Goal: Use online tool/utility: Use online tool/utility

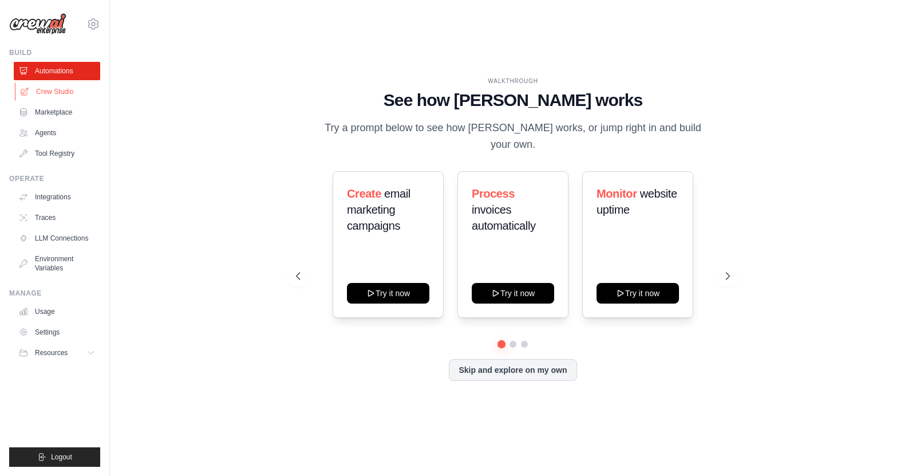
click at [53, 93] on link "Crew Studio" at bounding box center [58, 91] width 86 height 18
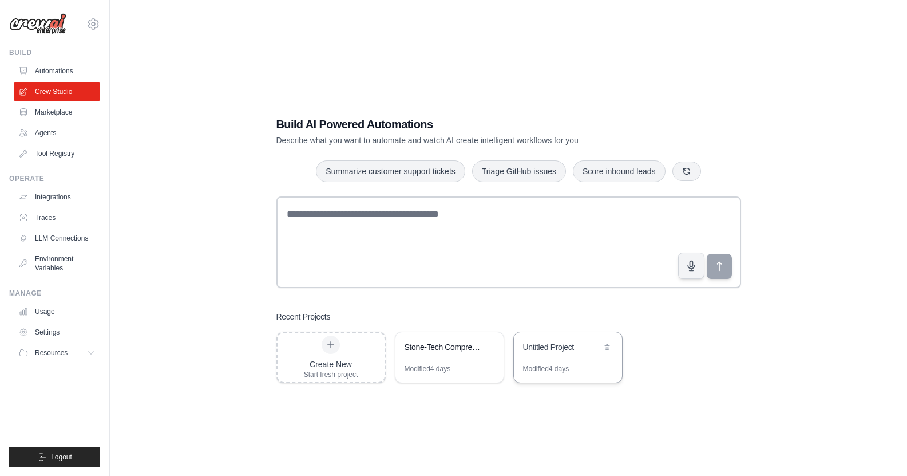
click at [572, 343] on div "Untitled Project" at bounding box center [562, 346] width 78 height 11
click at [433, 347] on div "Stone-Tech Comprehensive Advisory & Contractor Research" at bounding box center [444, 346] width 78 height 11
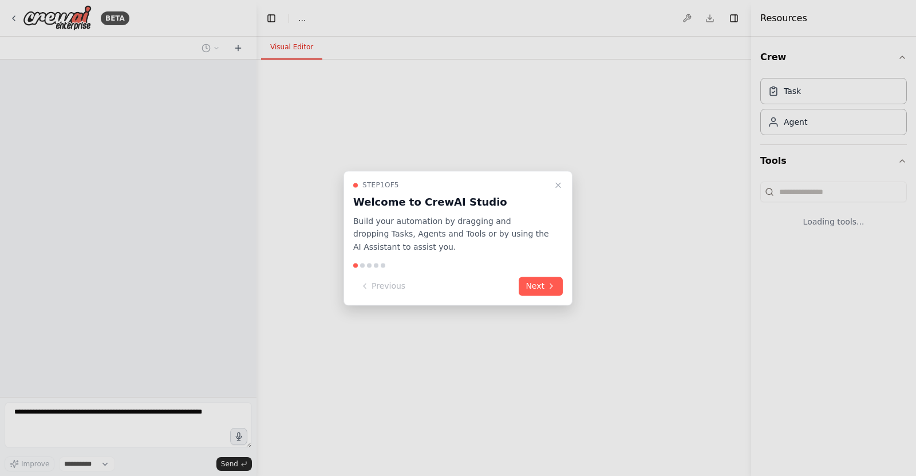
select select "****"
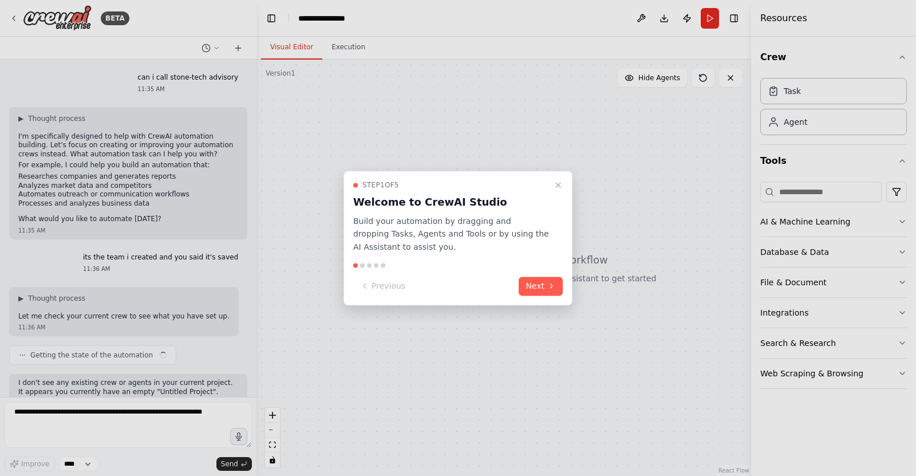
scroll to position [1176, 0]
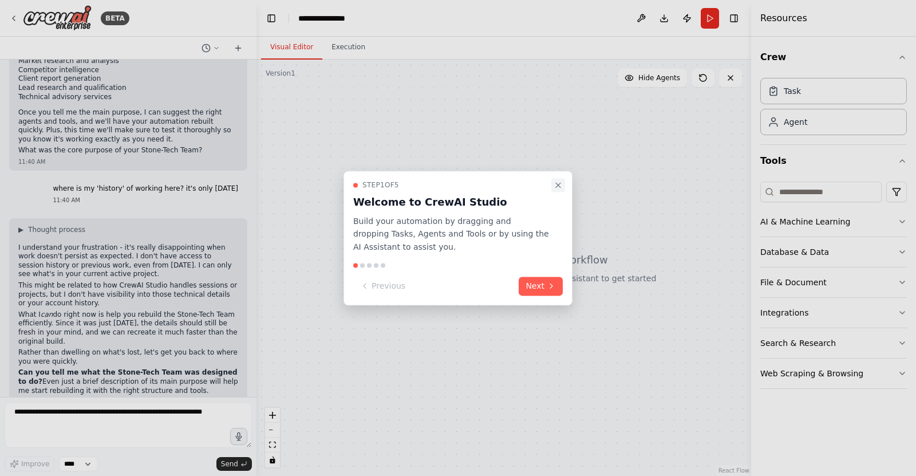
click at [559, 183] on icon "Close walkthrough" at bounding box center [558, 184] width 9 height 9
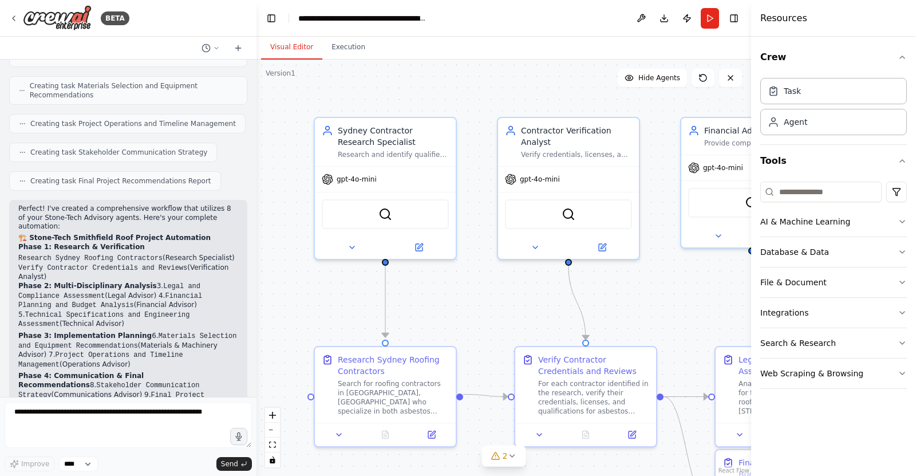
scroll to position [4044, 0]
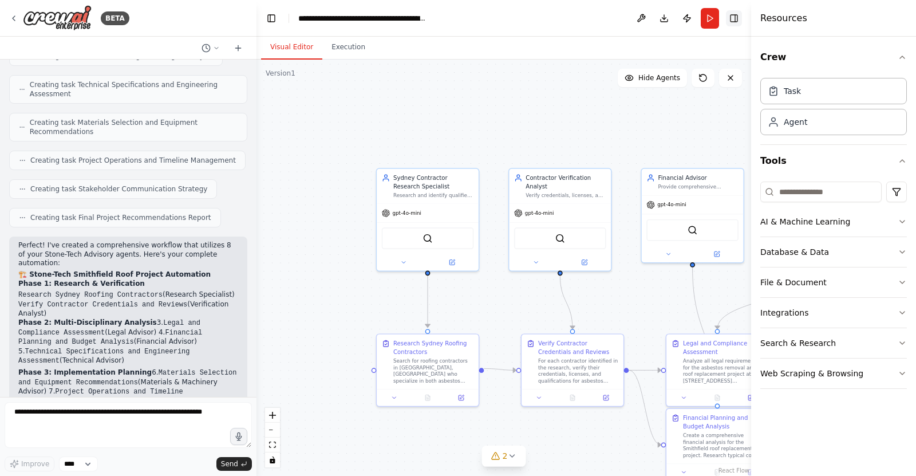
click at [734, 17] on button "Toggle Right Sidebar" at bounding box center [734, 18] width 16 height 16
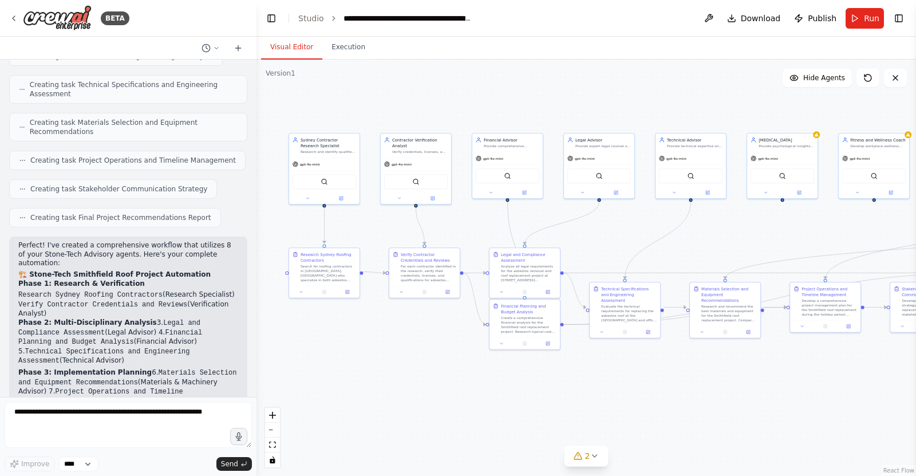
drag, startPoint x: 728, startPoint y: 281, endPoint x: 544, endPoint y: 216, distance: 195.0
click at [544, 216] on div ".deletable-edge-delete-btn { width: 20px; height: 20px; border: 0px solid #ffff…" at bounding box center [585, 268] width 659 height 416
